Goal: Information Seeking & Learning: Check status

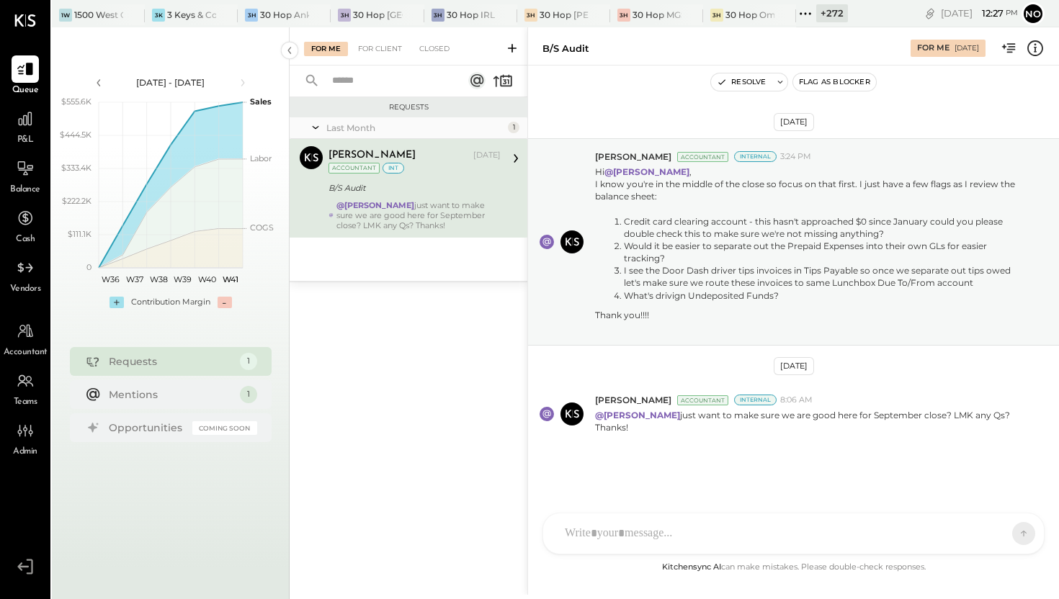
click at [22, 131] on div at bounding box center [25, 118] width 27 height 27
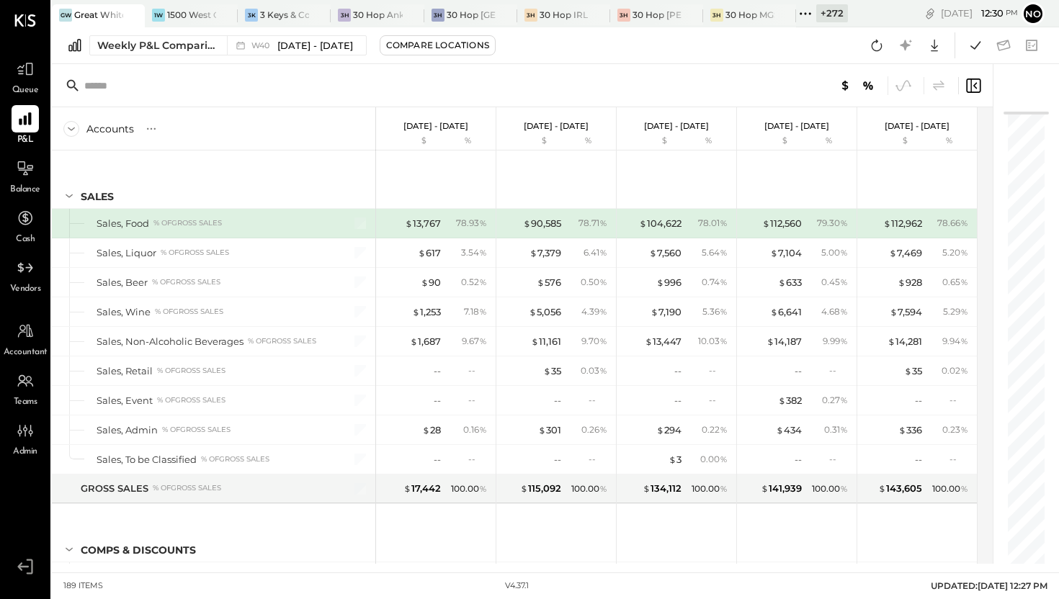
click at [807, 17] on icon at bounding box center [805, 13] width 19 height 19
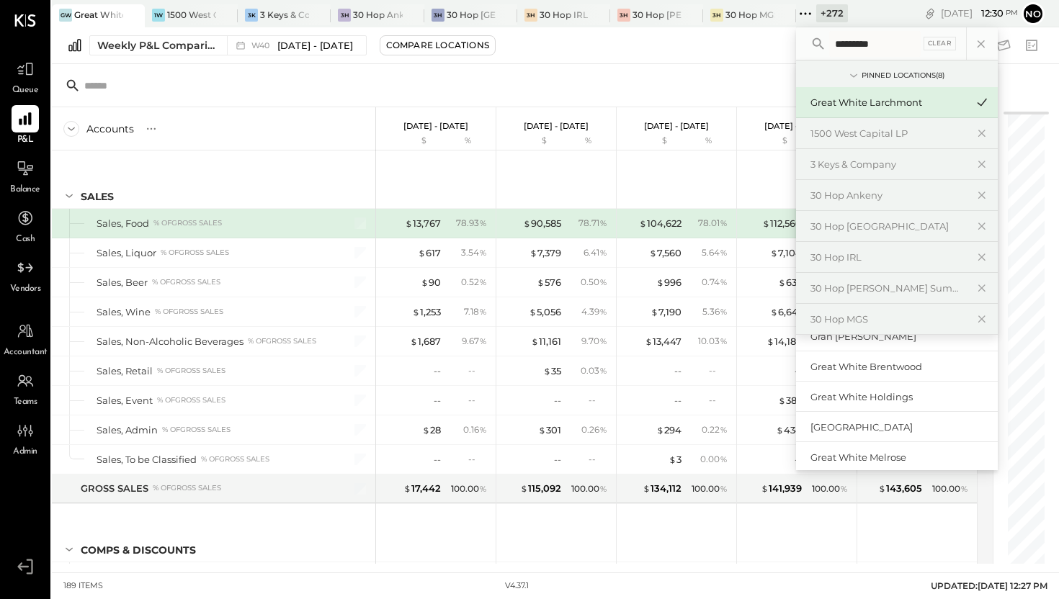
scroll to position [63, 0]
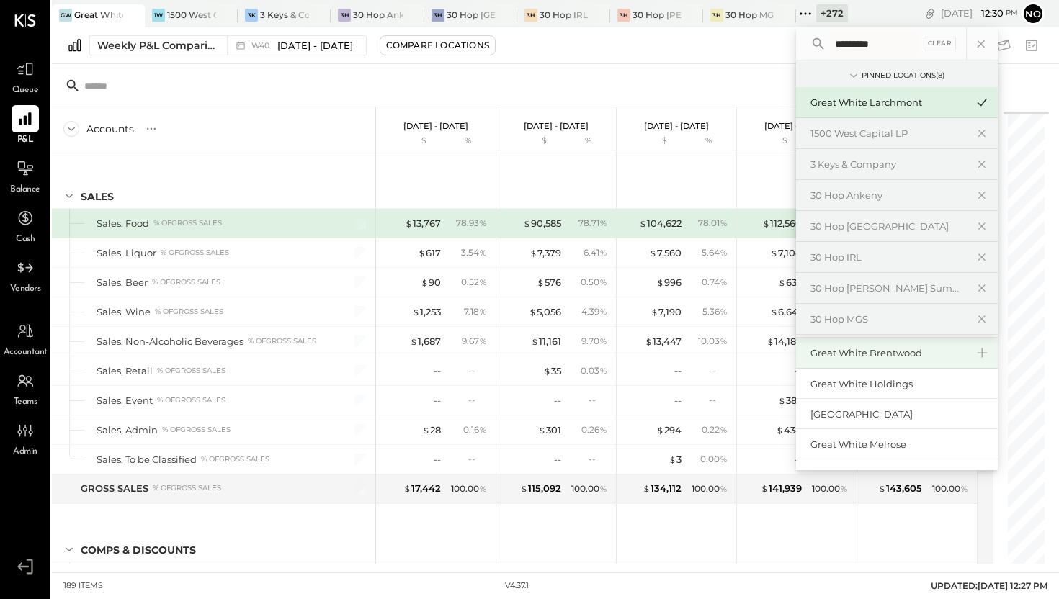
type input "*********"
click at [895, 354] on div "Great White Brentwood" at bounding box center [888, 353] width 156 height 14
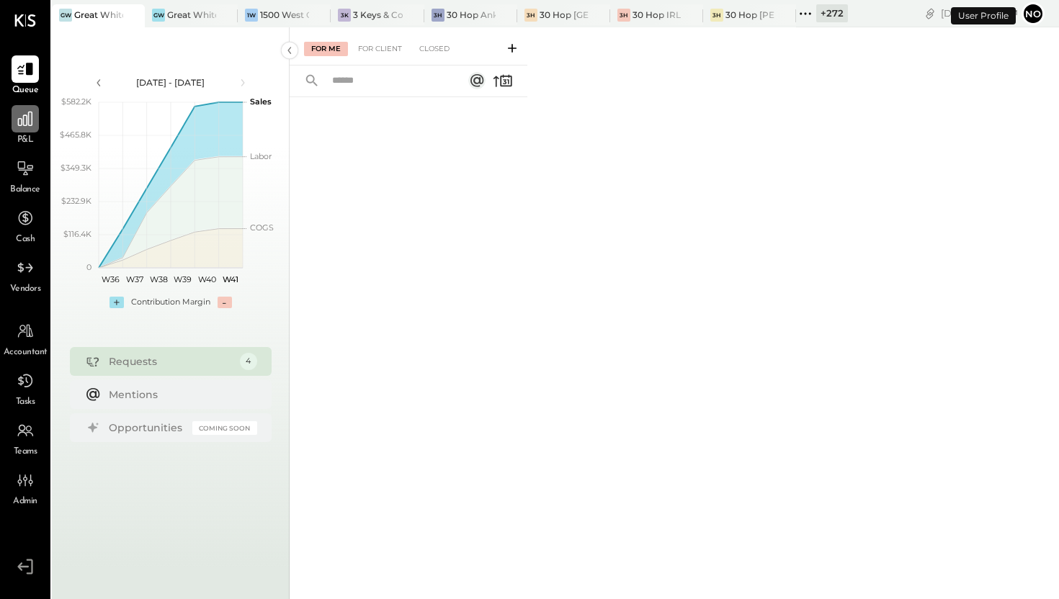
click at [24, 129] on div at bounding box center [25, 118] width 27 height 27
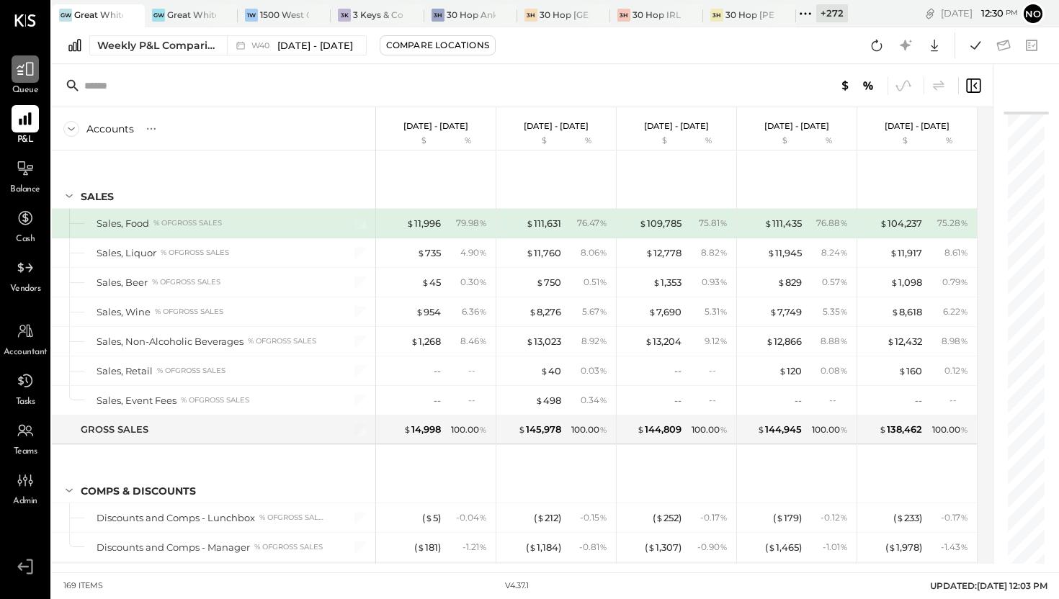
click at [27, 79] on div at bounding box center [25, 68] width 27 height 27
